Goal: Transaction & Acquisition: Subscribe to service/newsletter

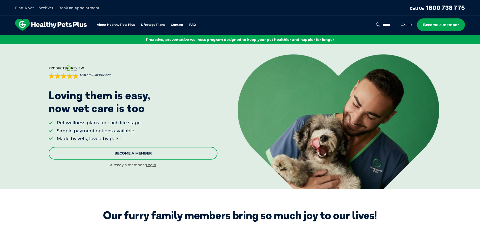
click at [146, 152] on link "Become A Member" at bounding box center [133, 153] width 169 height 13
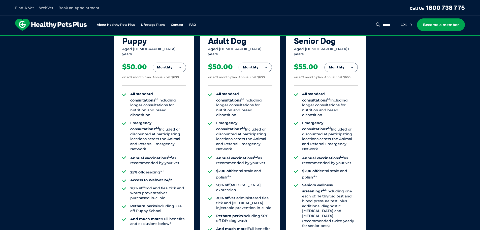
scroll to position [365, 0]
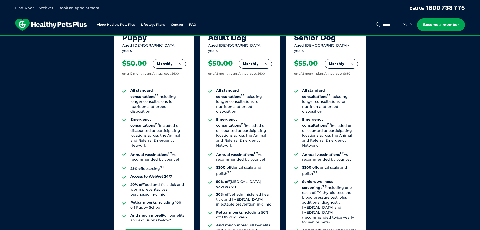
click at [180, 61] on button "Monthly" at bounding box center [169, 63] width 33 height 9
click at [176, 70] on li "Fortnightly" at bounding box center [169, 74] width 33 height 12
click at [398, 107] on div "Our Membership Plans All of our memberships are for a 12 month term. We offer s…" at bounding box center [240, 112] width 480 height 352
click at [173, 60] on button "Fortnightly" at bounding box center [168, 63] width 36 height 9
click at [172, 81] on li "Monthly" at bounding box center [168, 86] width 36 height 12
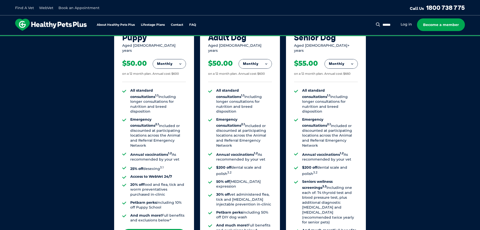
click at [377, 123] on div "Our Membership Plans All of our memberships are for a 12 month term. We offer s…" at bounding box center [240, 112] width 480 height 352
click at [171, 62] on button "Monthly" at bounding box center [169, 63] width 33 height 9
click at [174, 73] on li "Fortnightly" at bounding box center [169, 74] width 33 height 12
click at [172, 61] on button "Fortnightly" at bounding box center [168, 63] width 36 height 9
click at [175, 82] on li "Monthly" at bounding box center [168, 86] width 36 height 12
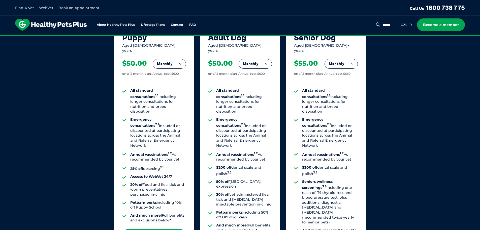
click at [405, 112] on div "Our Membership Plans All of our memberships are for a 12 month term. We offer s…" at bounding box center [240, 112] width 480 height 352
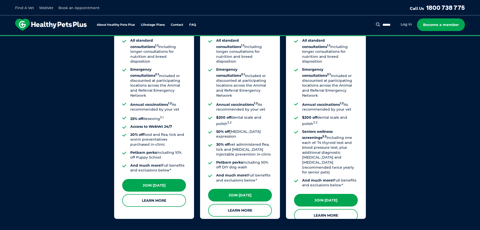
scroll to position [415, 0]
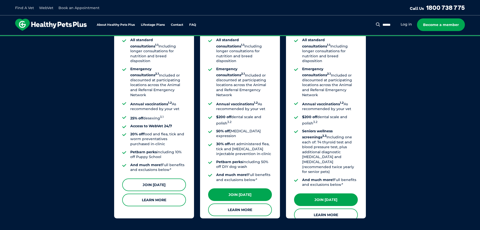
click at [165, 178] on link "Join [DATE]" at bounding box center [154, 184] width 64 height 13
